Goal: Transaction & Acquisition: Download file/media

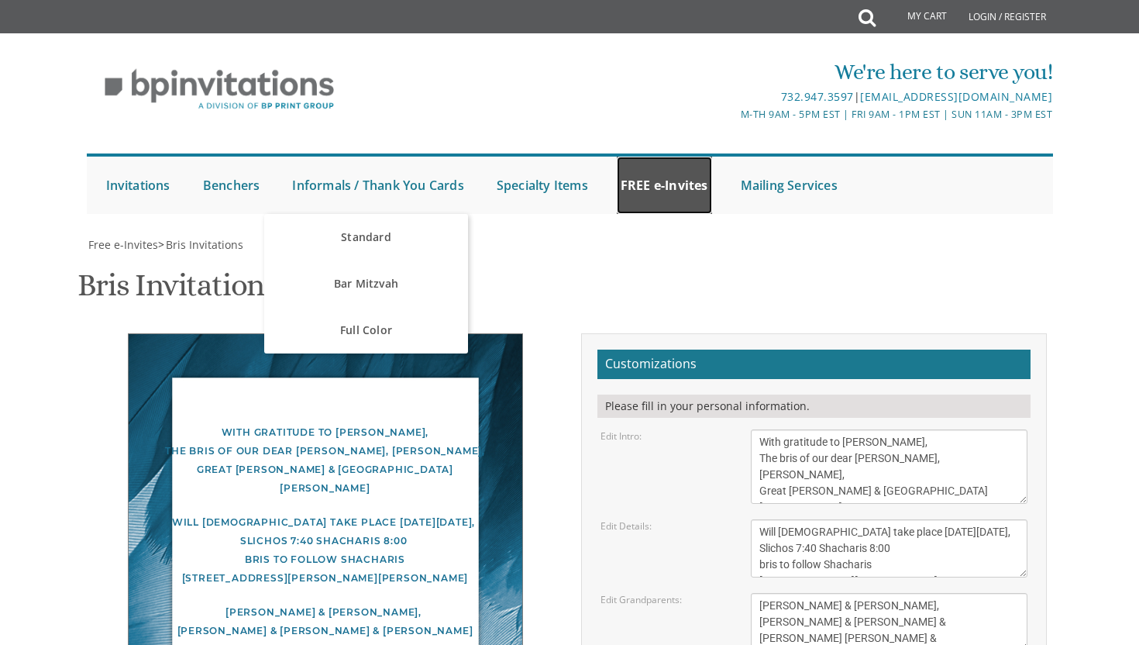
click at [680, 176] on link "FREE e-Invites" at bounding box center [664, 185] width 95 height 57
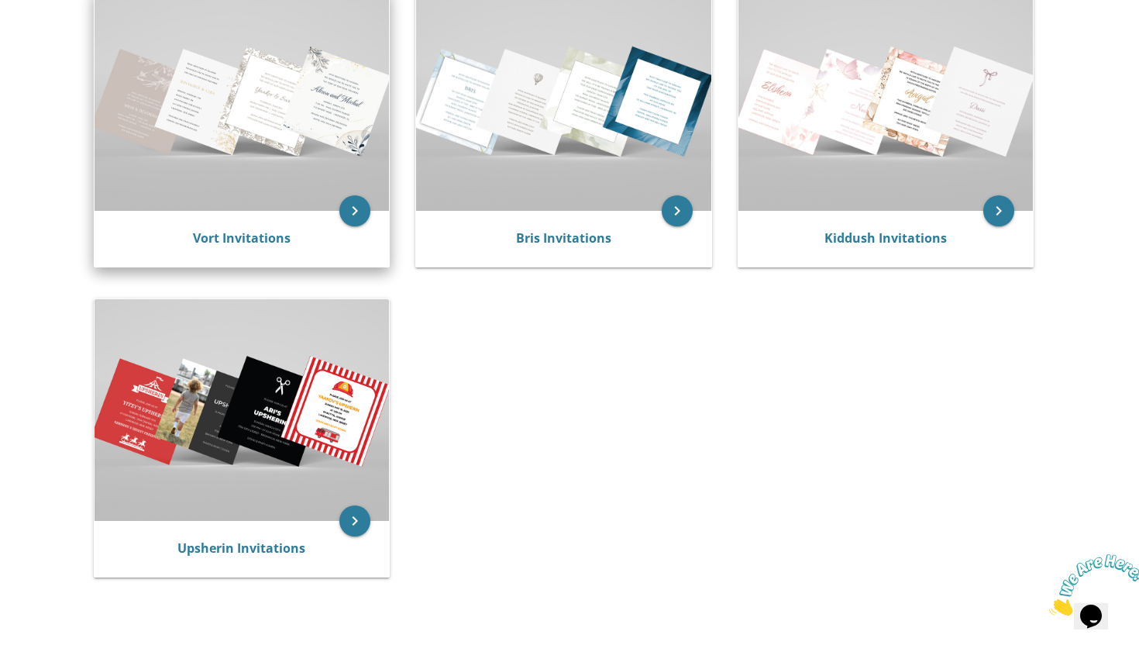
scroll to position [359, 0]
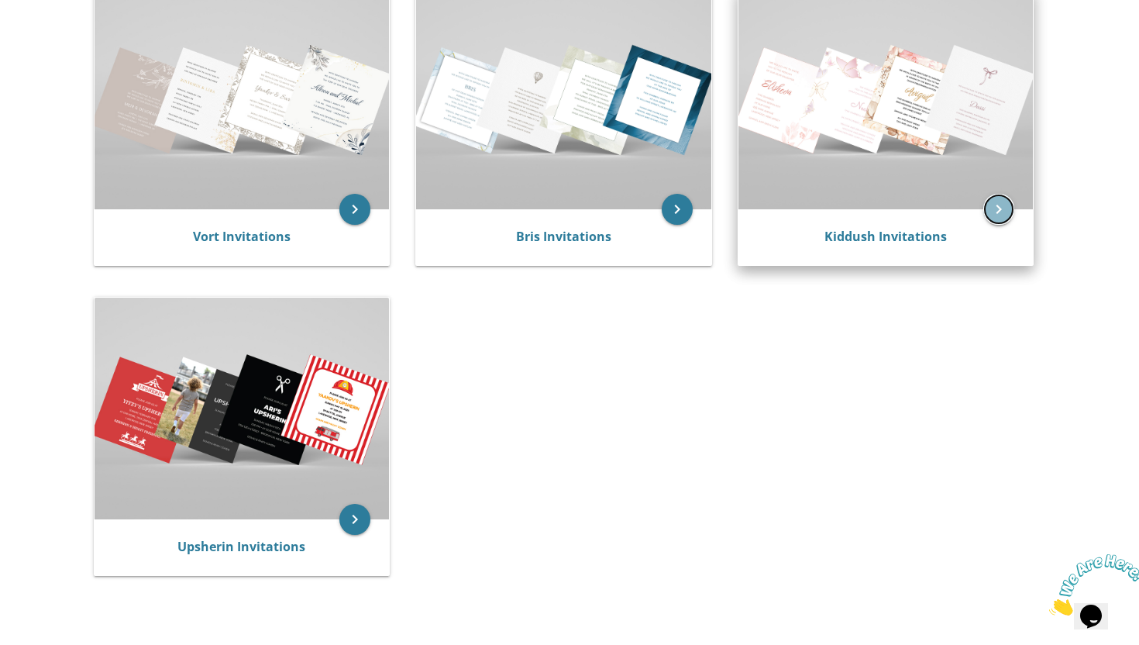
click at [1000, 205] on icon "keyboard_arrow_right" at bounding box center [998, 209] width 31 height 31
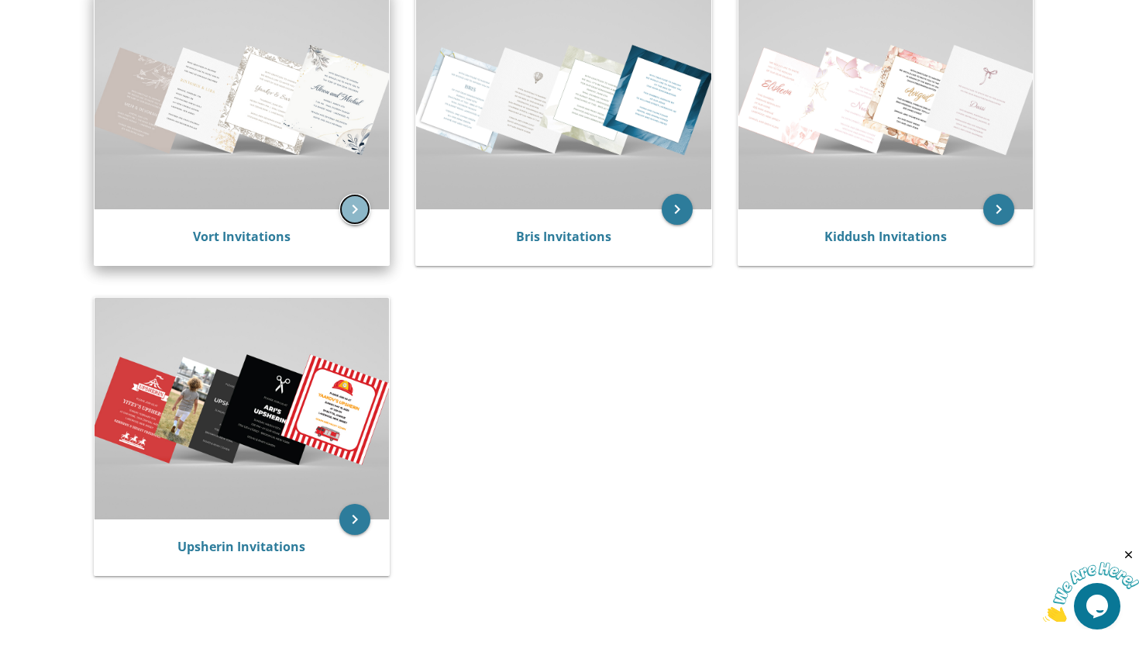
click at [362, 209] on icon "keyboard_arrow_right" at bounding box center [354, 209] width 31 height 31
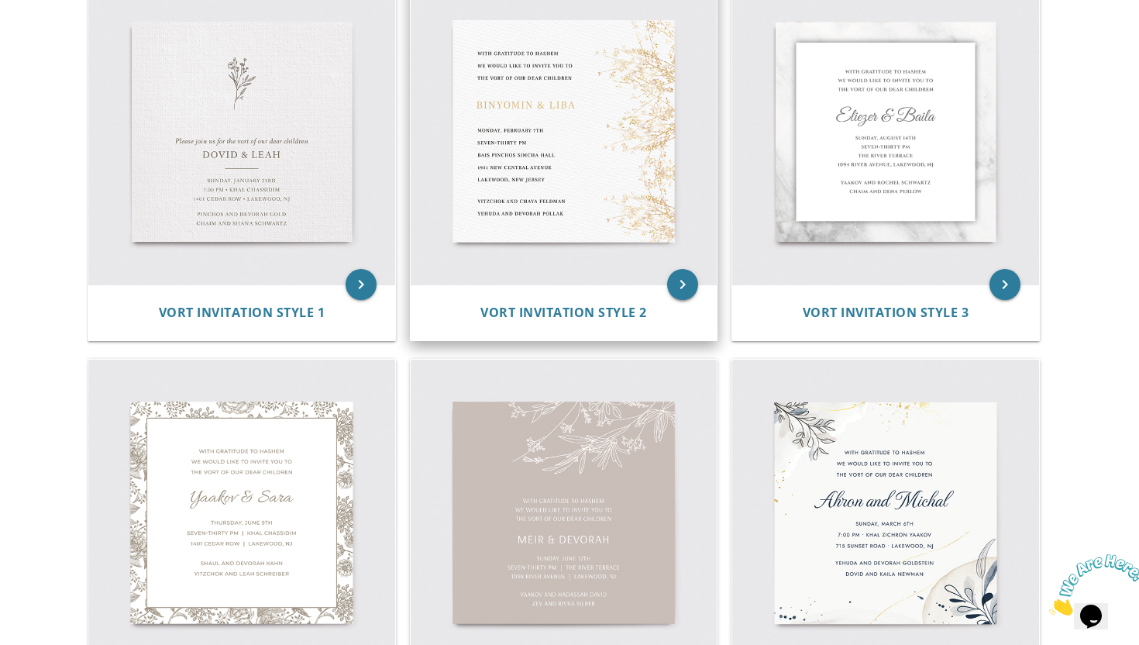
scroll to position [389, 0]
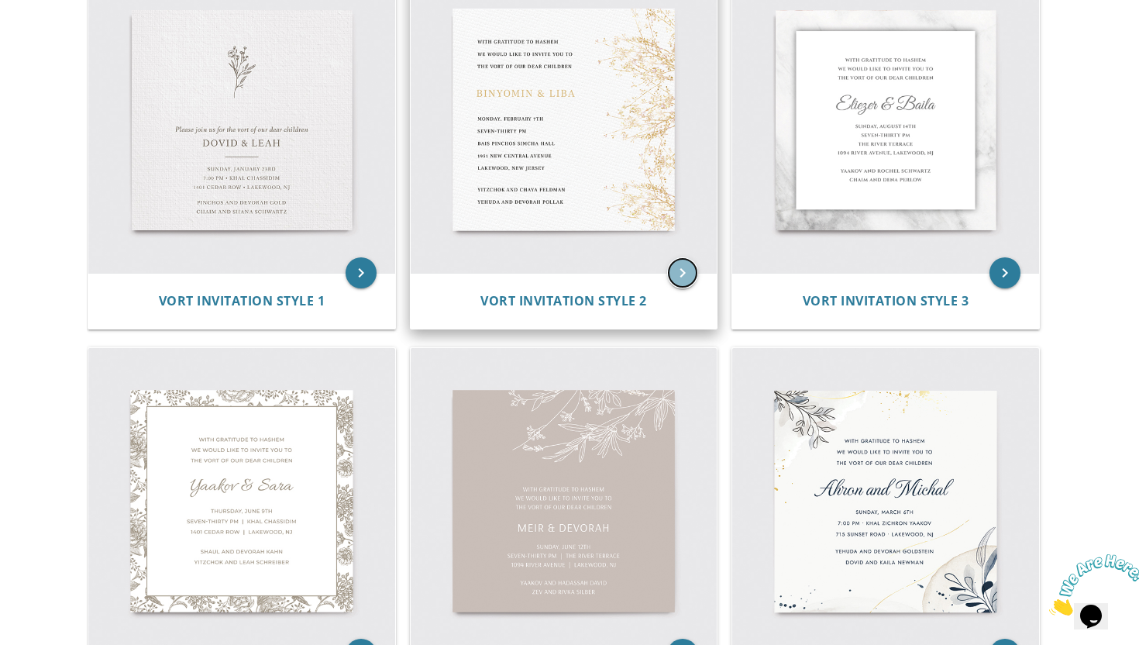
click at [680, 270] on icon "keyboard_arrow_right" at bounding box center [682, 272] width 31 height 31
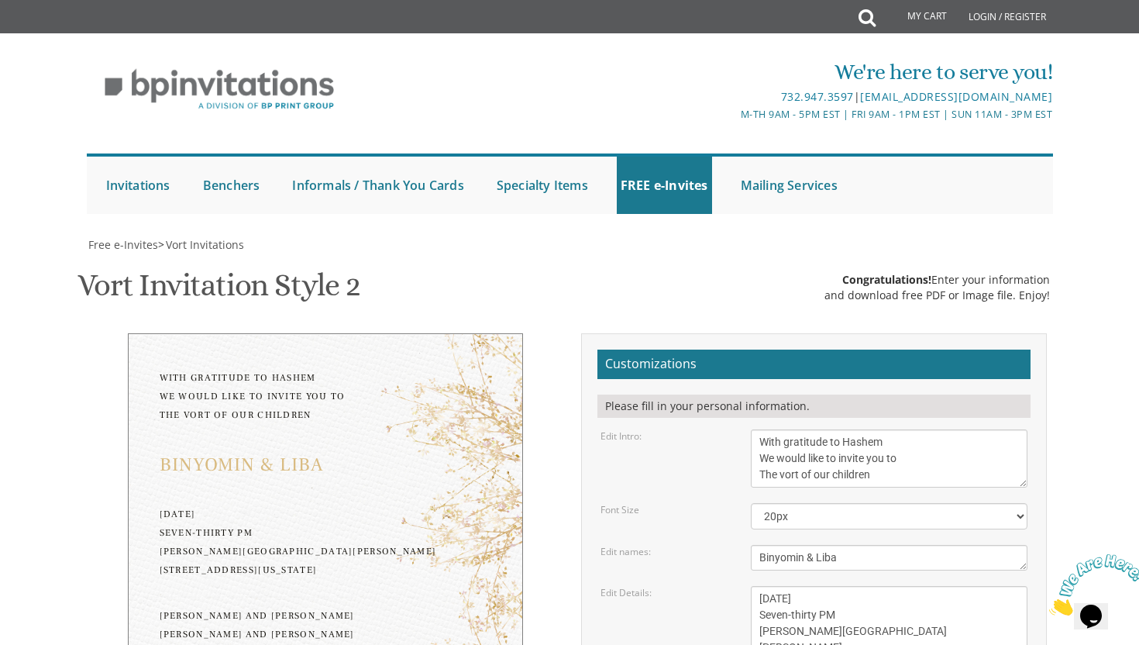
scroll to position [136, 0]
drag, startPoint x: 890, startPoint y: 342, endPoint x: 781, endPoint y: 332, distance: 109.7
click at [781, 429] on textarea "With gratitude to Hashem We would like to invite you to The vort of our children" at bounding box center [889, 458] width 277 height 58
type textarea "With gratitude to Hashem We would like to invite you to The Pidyon Haben of our…"
click at [849, 545] on textarea "Binyomin & Liba" at bounding box center [889, 558] width 277 height 26
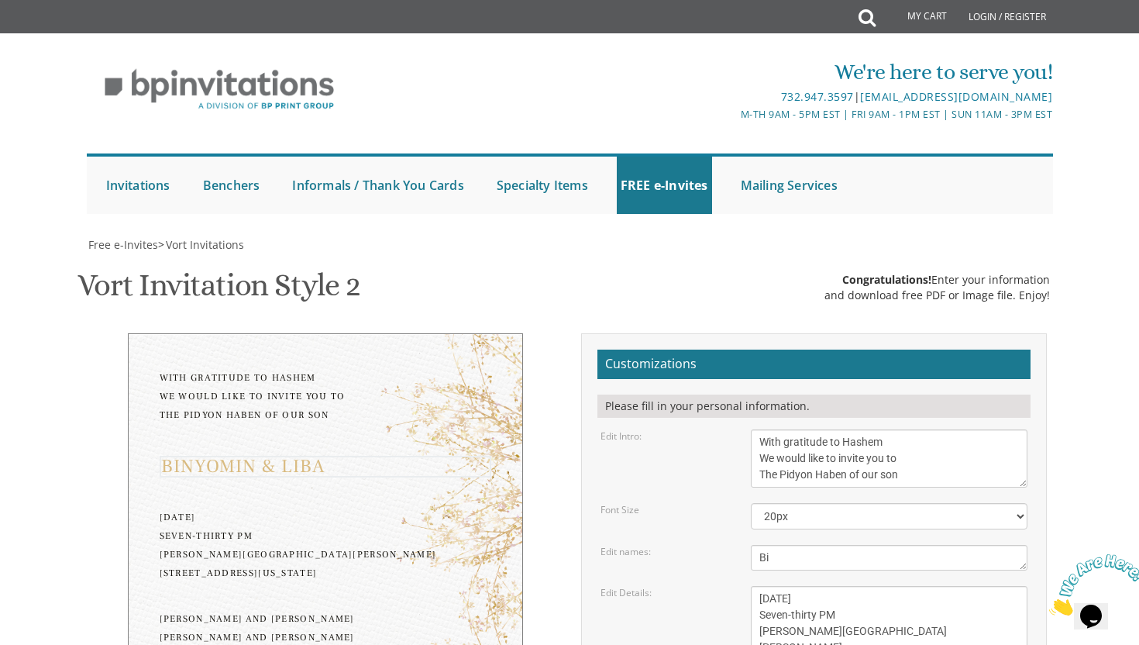
type textarea "B"
type textarea "shmuel"
click at [913, 586] on textarea "Monday, February 7th Seven-thirty PM Bais Pinchos Simcha Hall 1951 New Central …" at bounding box center [889, 631] width 277 height 91
drag, startPoint x: 874, startPoint y: 467, endPoint x: 763, endPoint y: 466, distance: 110.8
click at [763, 586] on textarea "Monday, February 7th Seven-thirty PM Bais Pinchos Simcha Hall 1951 New Central …" at bounding box center [889, 631] width 277 height 91
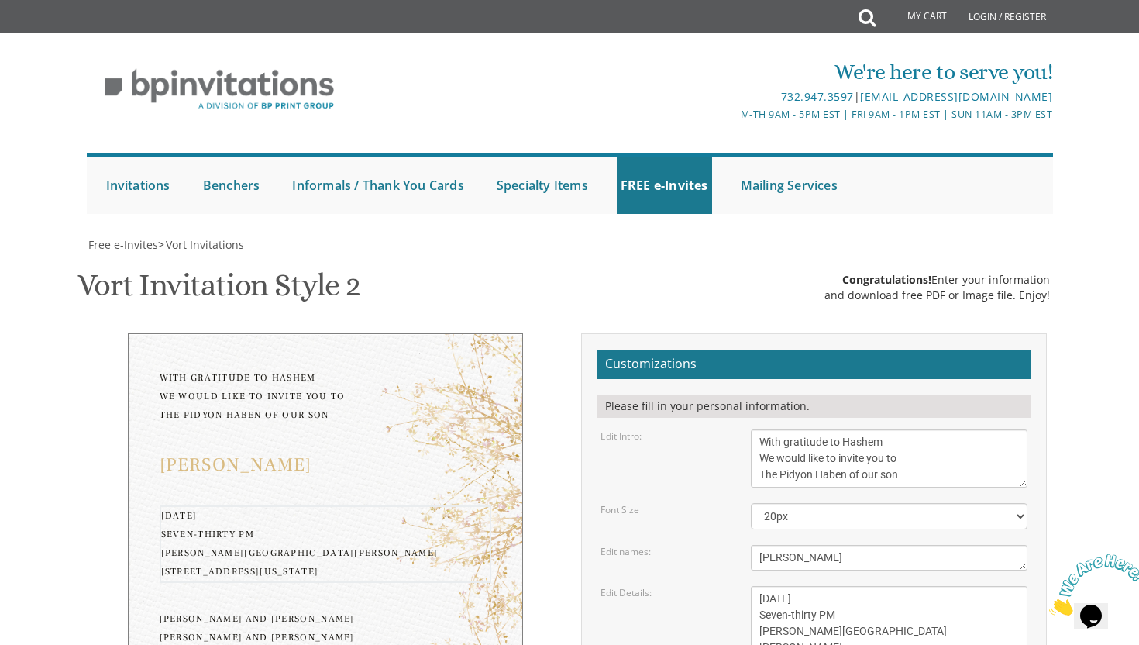
drag, startPoint x: 840, startPoint y: 480, endPoint x: 761, endPoint y: 480, distance: 79.0
click at [761, 586] on textarea "Monday, February 7th Seven-thirty PM Bais Pinchos Simcha Hall 1951 New Central …" at bounding box center [889, 631] width 277 height 91
drag, startPoint x: 885, startPoint y: 496, endPoint x: 752, endPoint y: 498, distance: 133.3
click at [752, 586] on textarea "Monday, February 7th Seven-thirty PM Bais Pinchos Simcha Hall 1951 New Central …" at bounding box center [889, 631] width 277 height 91
drag, startPoint x: 890, startPoint y: 515, endPoint x: 752, endPoint y: 508, distance: 138.1
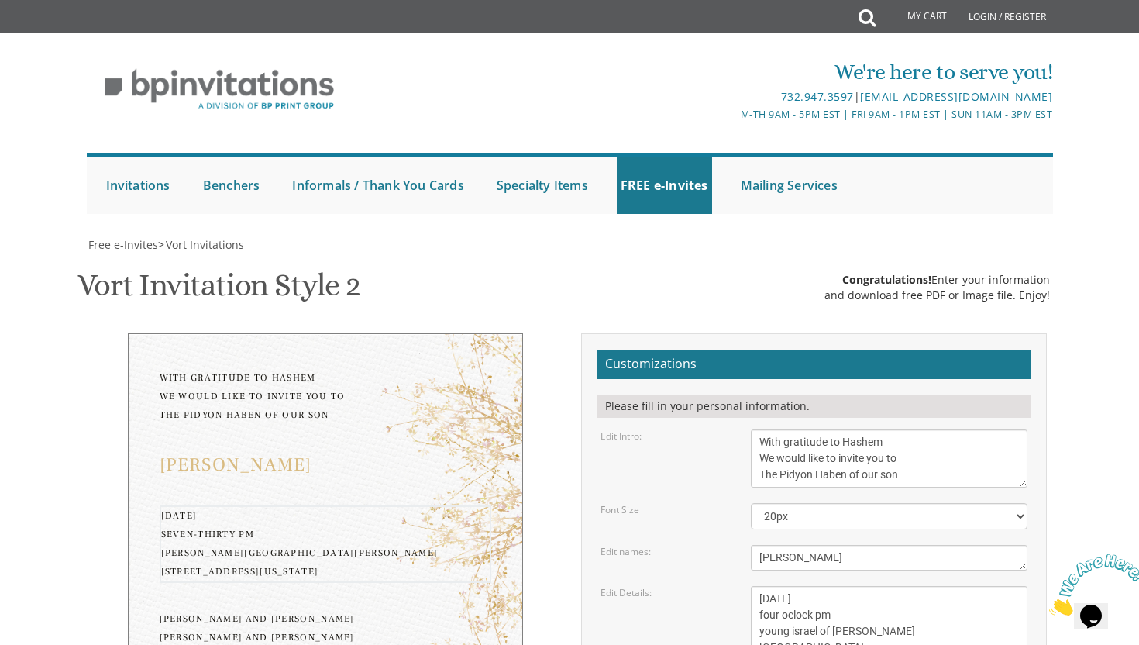
click at [752, 586] on textarea "Monday, February 7th Seven-thirty PM Bais Pinchos Simcha Hall 1951 New Central …" at bounding box center [889, 631] width 277 height 91
drag, startPoint x: 886, startPoint y: 527, endPoint x: 744, endPoint y: 524, distance: 141.8
click at [744, 586] on div "Monday, February 7th Seven-thirty PM Bais Pinchos Simcha Hall 1951 New Central …" at bounding box center [889, 631] width 301 height 91
type textarea "sunday, october 12th four oclock pm young israel of wesley hills 58 parker blvd…"
drag, startPoint x: 897, startPoint y: 587, endPoint x: 742, endPoint y: 570, distance: 155.9
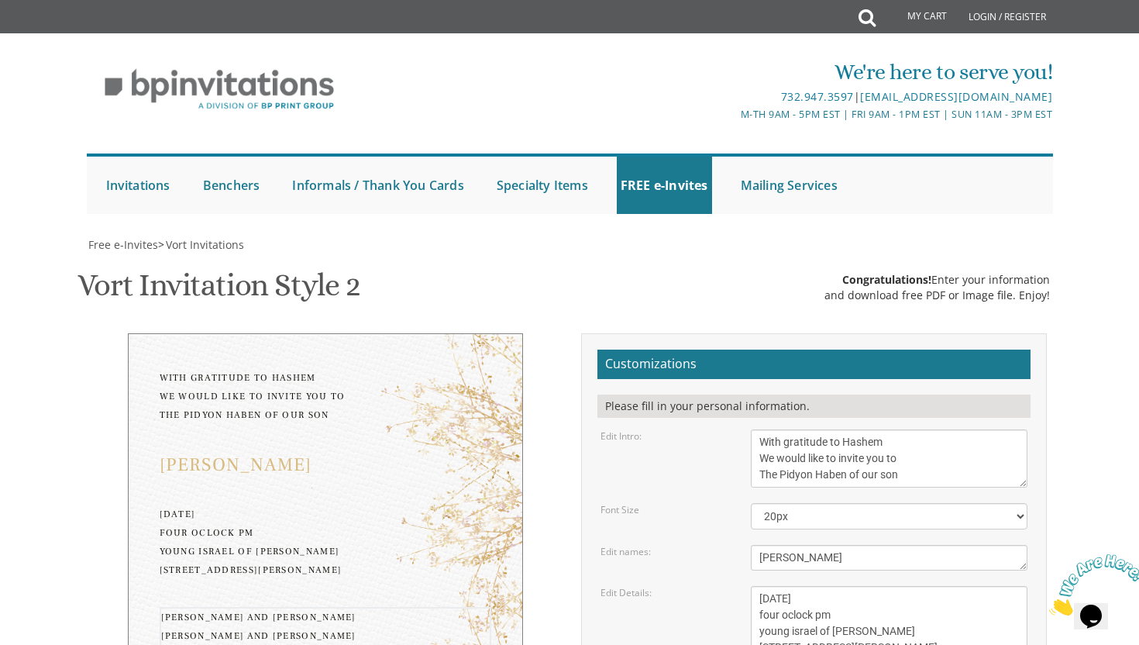
type textarea "Mordechai & Chana Sugarman"
click at [909, 586] on textarea "Monday, February 7th Seven-thirty PM Bais Pinchos Simcha Hall 1951 New Central …" at bounding box center [889, 631] width 277 height 91
click at [804, 503] on select "20px 30px 40px 50px" at bounding box center [889, 516] width 277 height 26
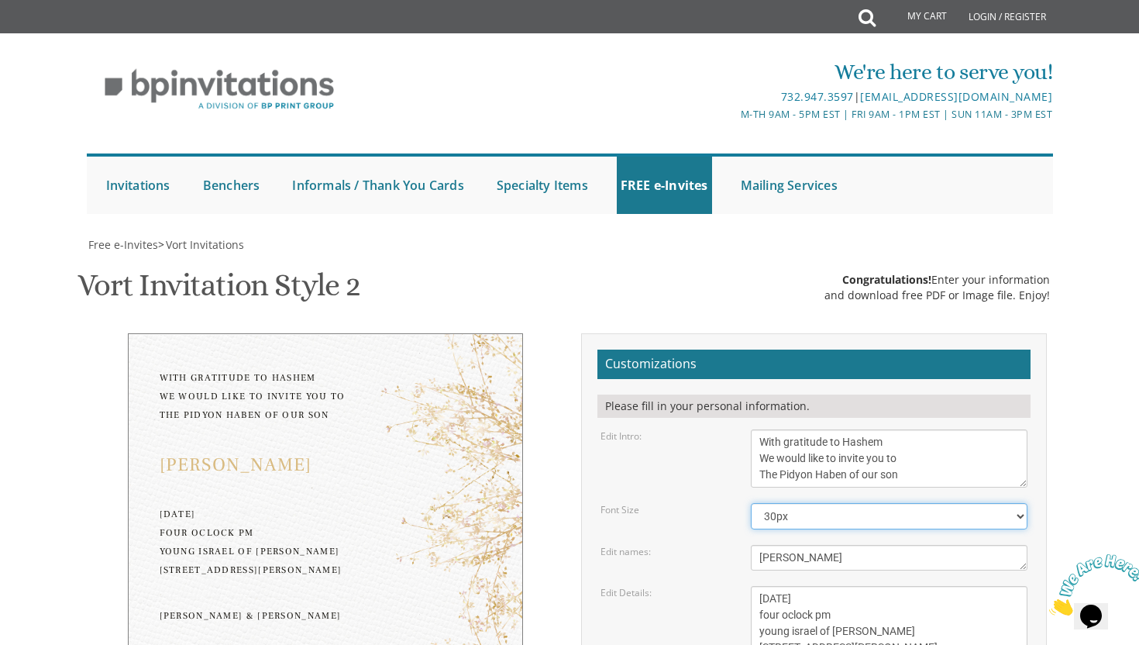
click at [751, 503] on select "20px 30px 40px 50px" at bounding box center [889, 516] width 277 height 26
click at [856, 503] on select "20px 30px 40px 50px" at bounding box center [889, 516] width 277 height 26
select select "50px"
click at [751, 503] on select "20px 30px 40px 50px" at bounding box center [889, 516] width 277 height 26
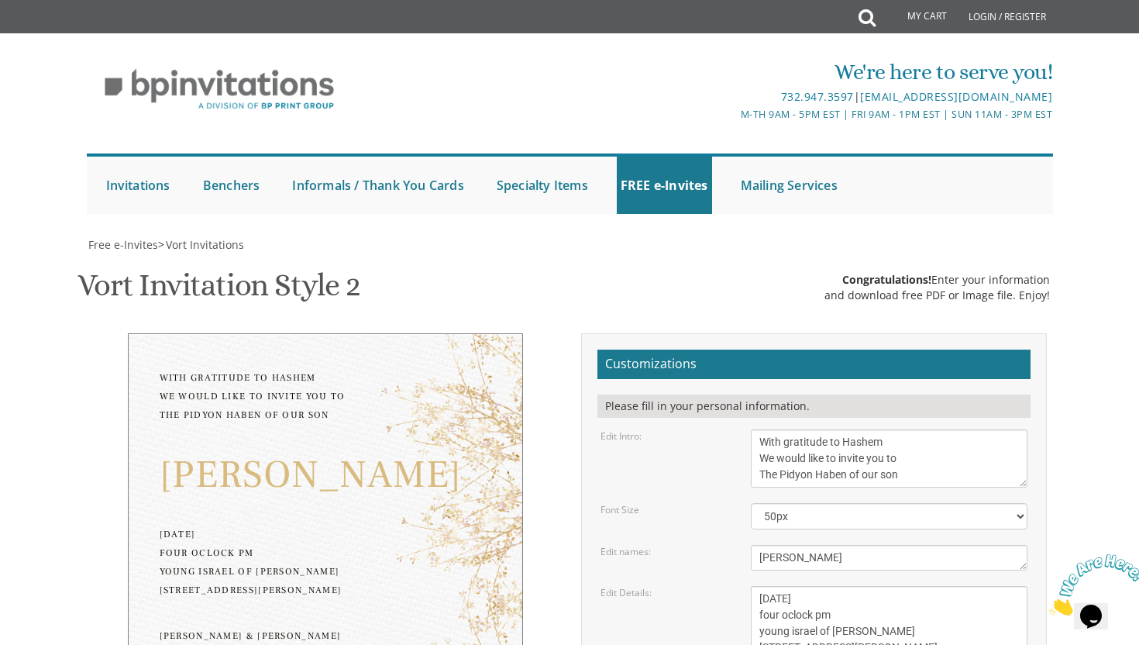
click at [529, 257] on div "Vort Invitation Style 2 SKU: vort2 Congratulations! Enter your information and …" at bounding box center [569, 287] width 984 height 61
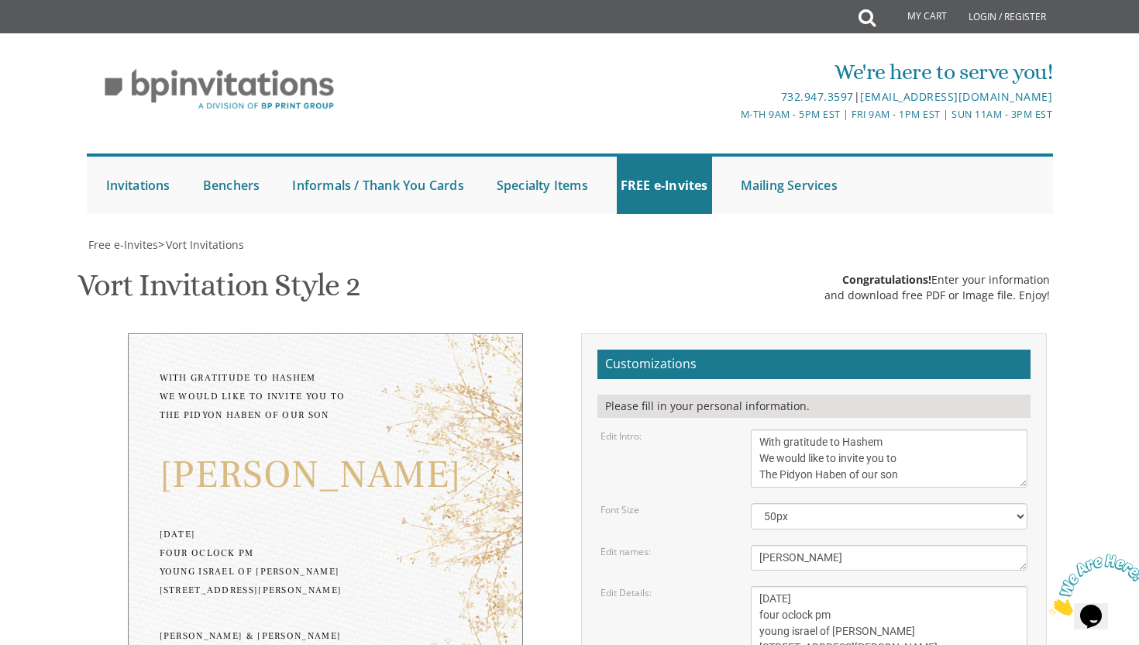
type input "[EMAIL_ADDRESS][DOMAIN_NAME]"
